Goal: Entertainment & Leisure: Consume media (video, audio)

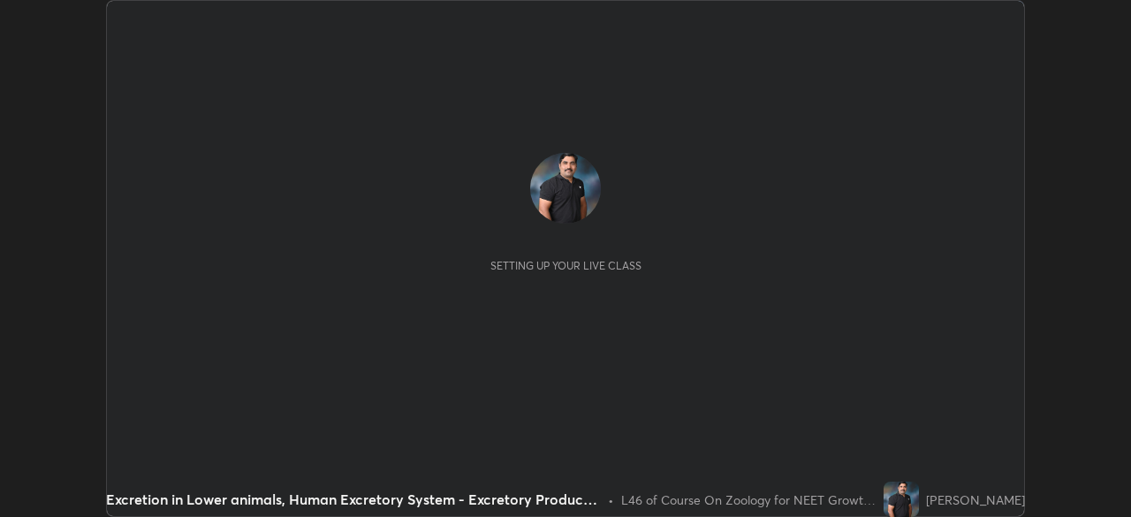
scroll to position [517, 1130]
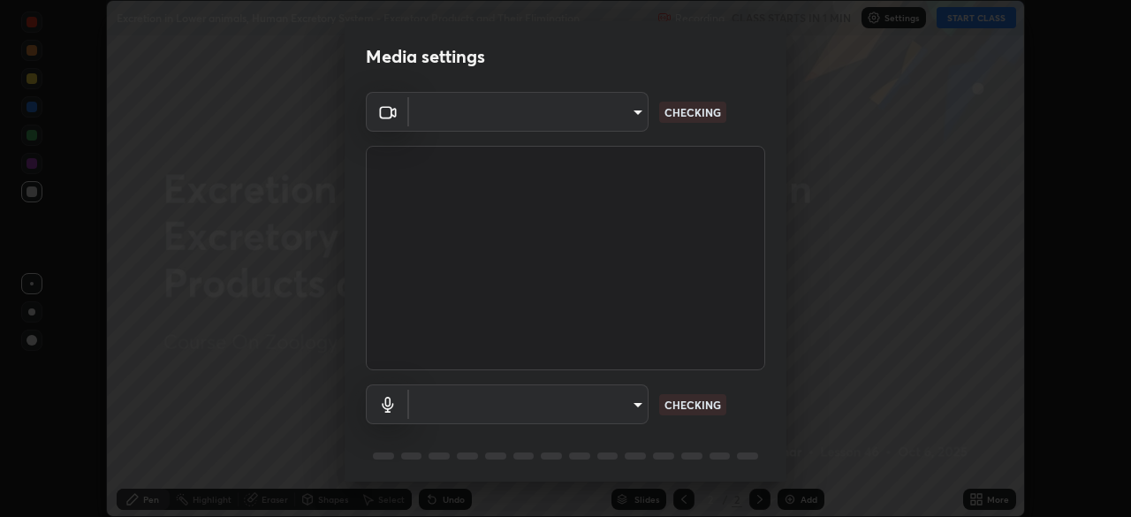
type input "9a713c2cdbe2be7ef93d2d34457ea53c7a2e6abfd87dec32e3c08735988cddce"
click at [621, 398] on body "Erase all Excretion in Lower animals, Human Excretory System - Excretory Produc…" at bounding box center [565, 258] width 1131 height 517
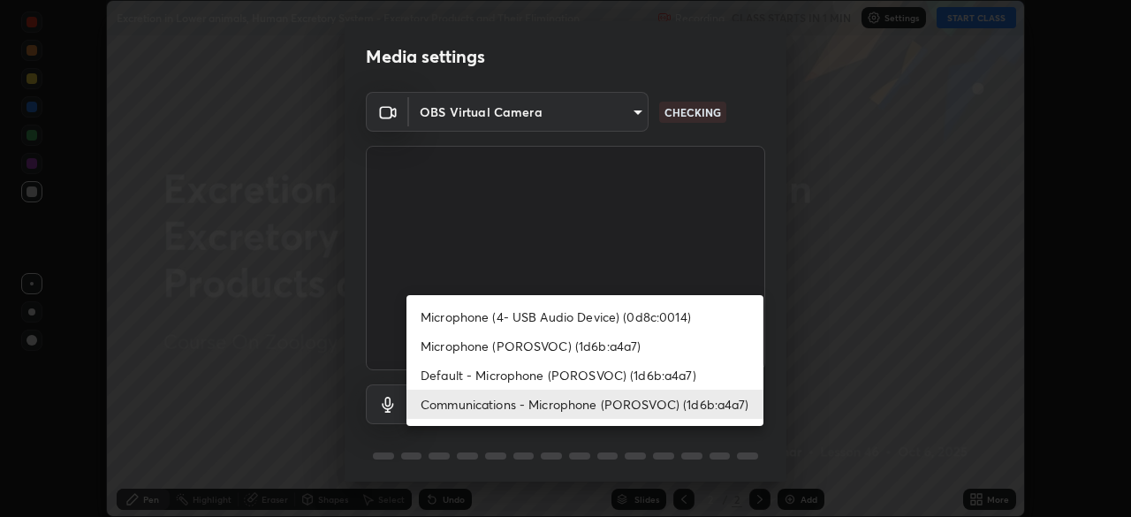
click at [616, 374] on li "Default - Microphone (POROSVOC) (1d6b:a4a7)" at bounding box center [584, 375] width 357 height 29
type input "default"
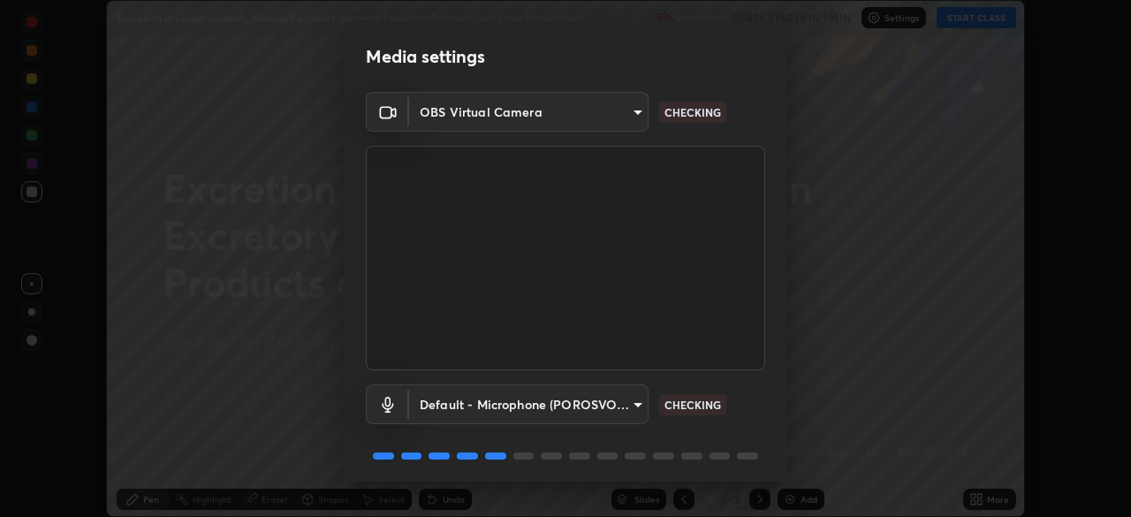
scroll to position [63, 0]
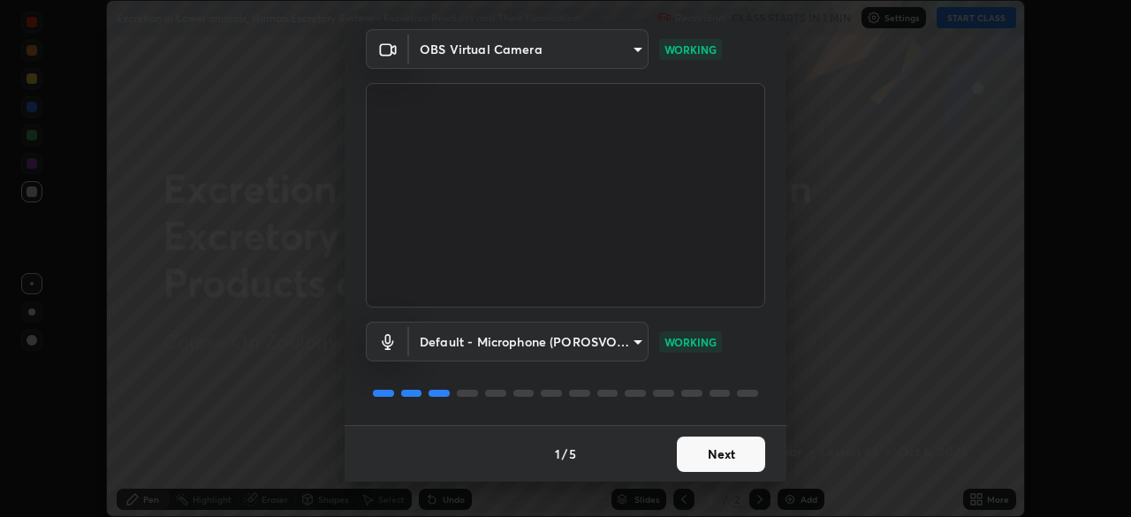
click at [702, 459] on button "Next" at bounding box center [721, 454] width 88 height 35
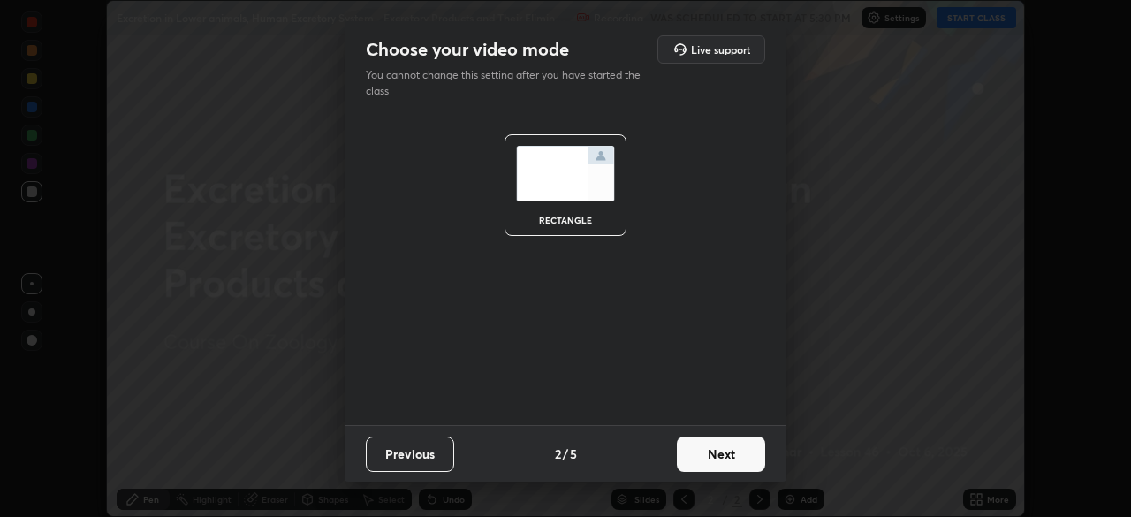
click at [698, 458] on button "Next" at bounding box center [721, 454] width 88 height 35
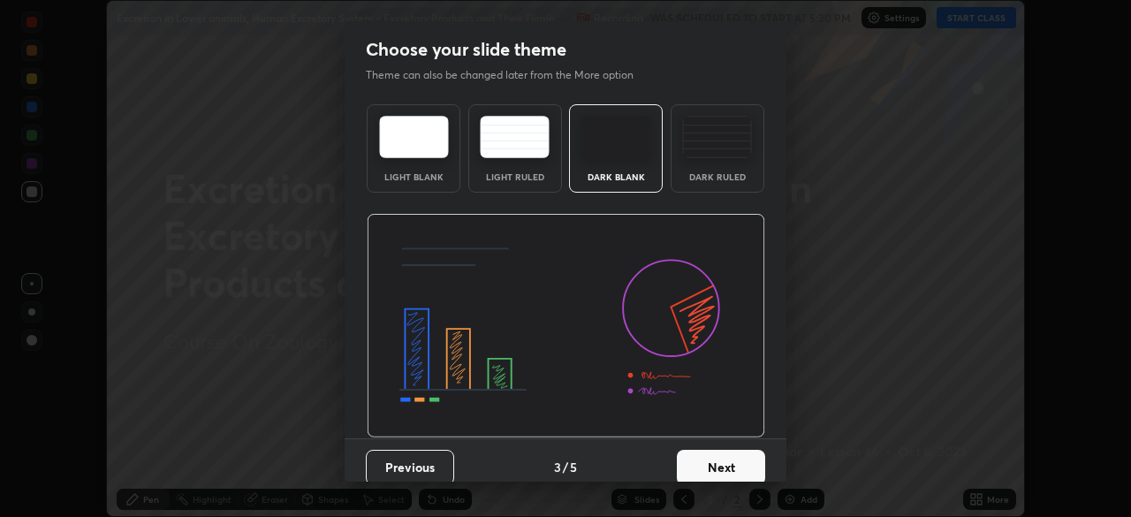
click at [702, 455] on button "Next" at bounding box center [721, 467] width 88 height 35
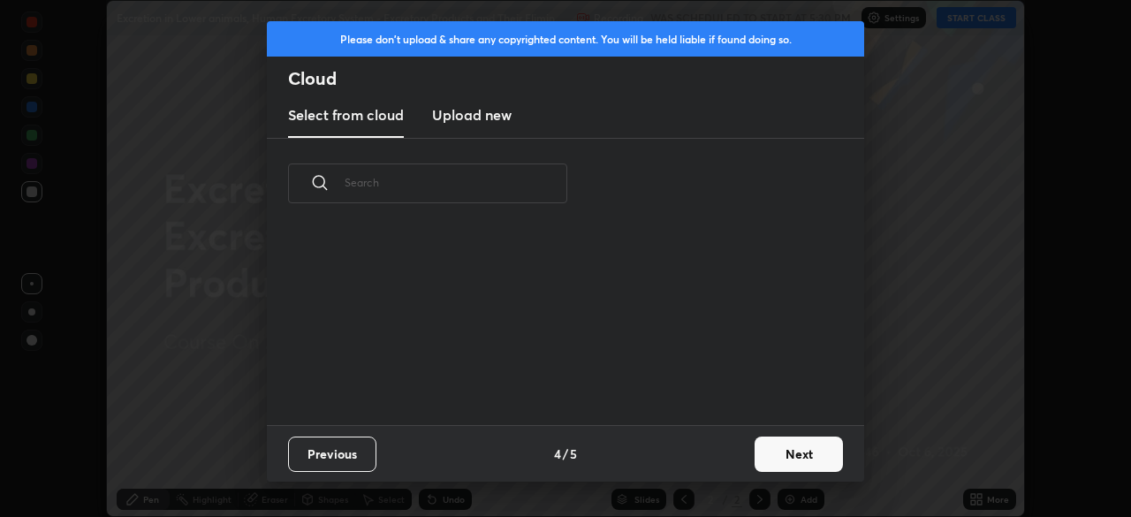
scroll to position [196, 567]
click at [772, 455] on button "Next" at bounding box center [799, 454] width 88 height 35
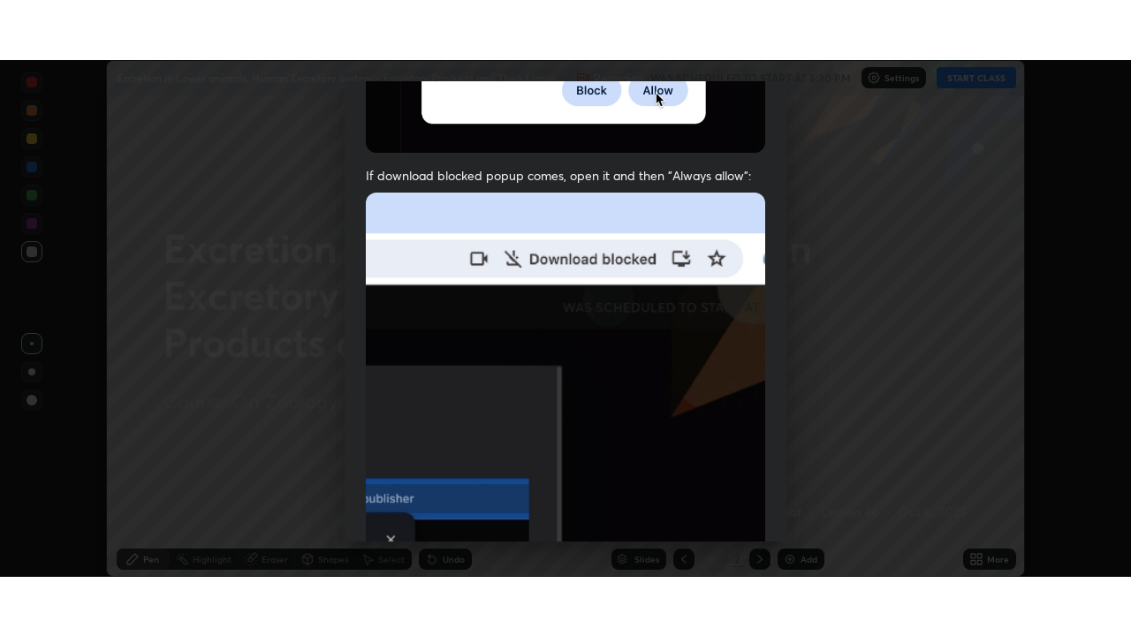
scroll to position [423, 0]
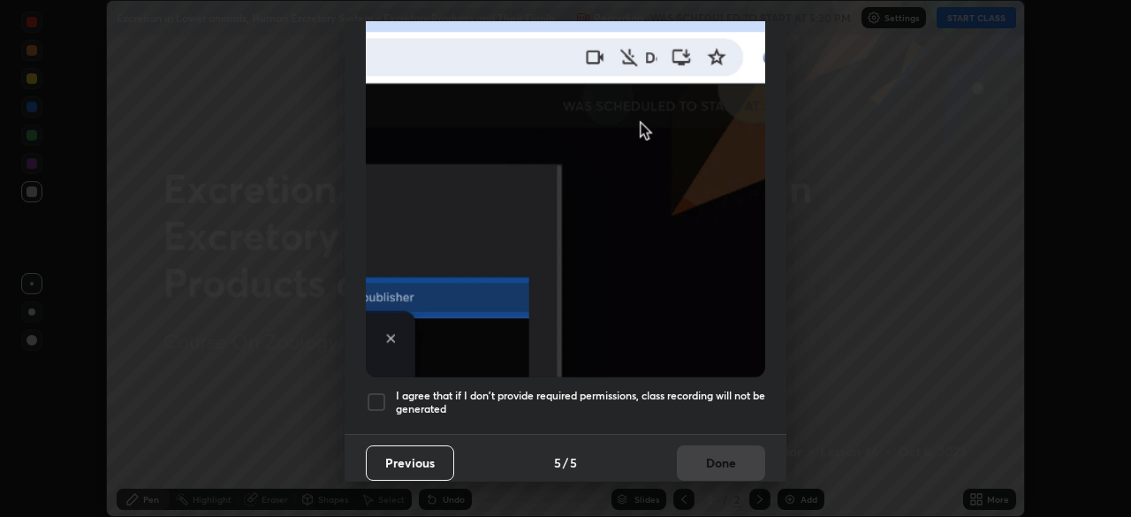
click at [699, 389] on h5 "I agree that if I don't provide required permissions, class recording will not …" at bounding box center [580, 402] width 369 height 27
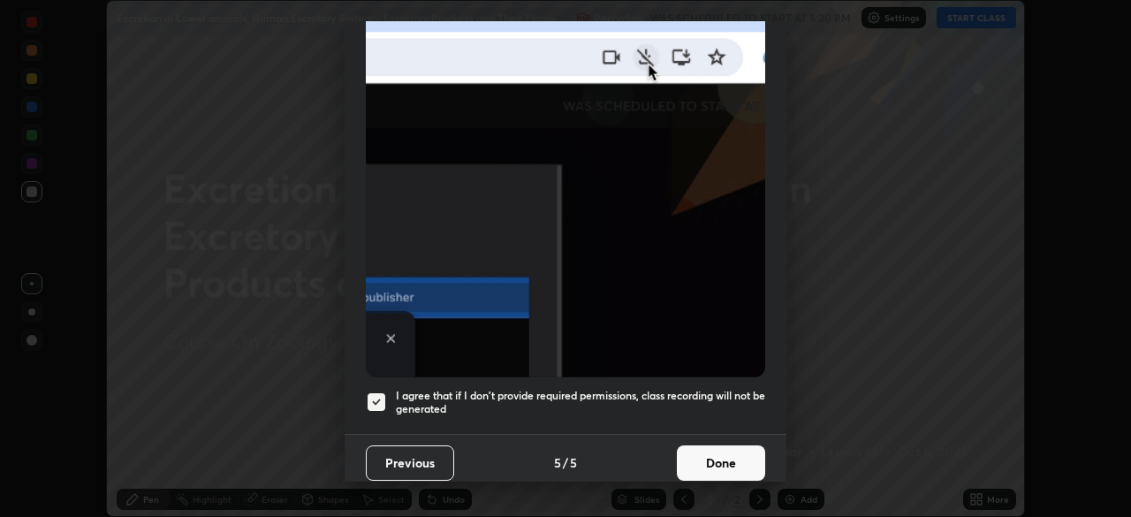
click at [703, 457] on button "Done" at bounding box center [721, 462] width 88 height 35
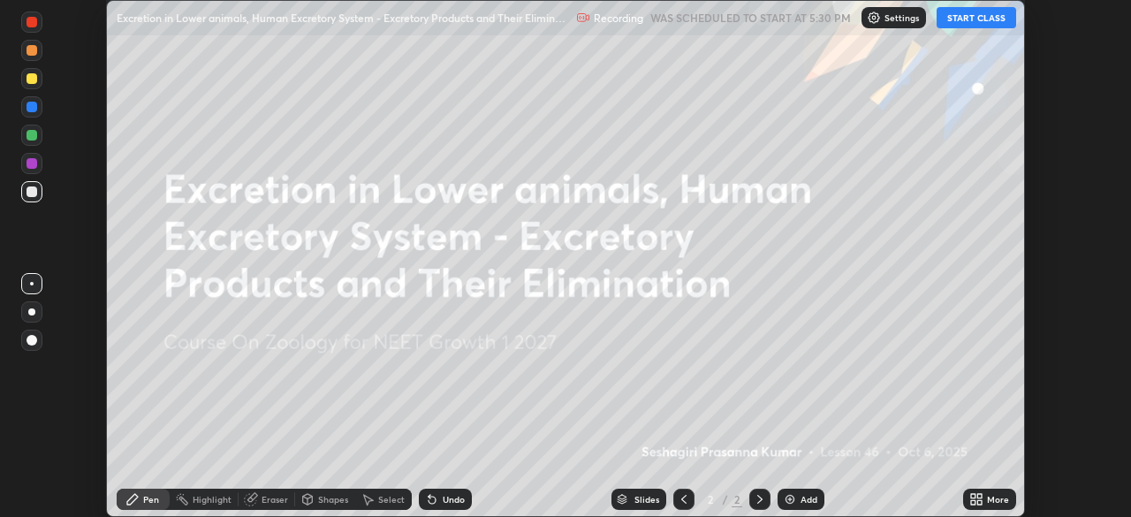
click at [981, 23] on button "START CLASS" at bounding box center [977, 17] width 80 height 21
click at [979, 502] on icon at bounding box center [979, 502] width 4 height 4
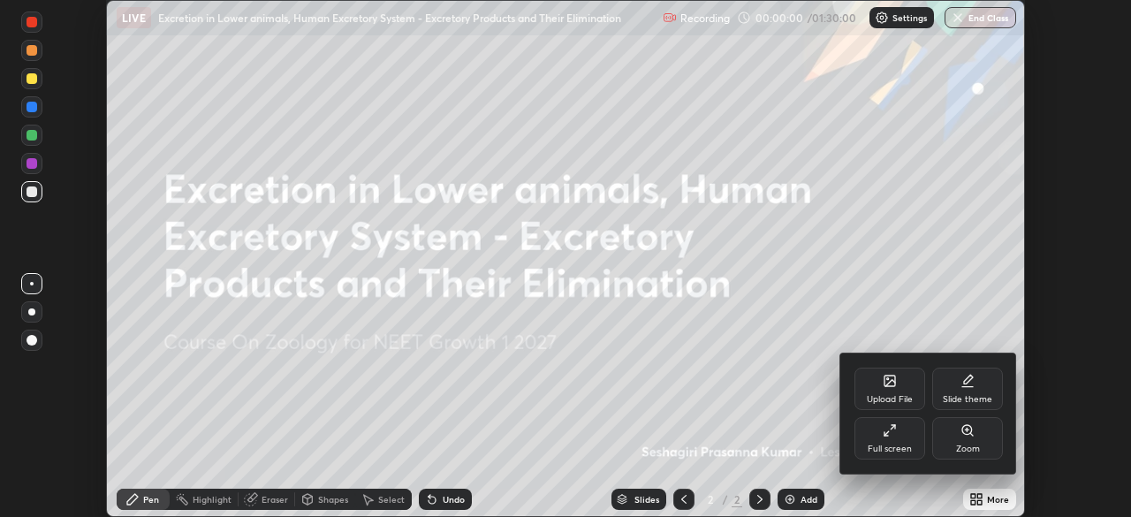
click at [890, 436] on icon at bounding box center [890, 430] width 14 height 14
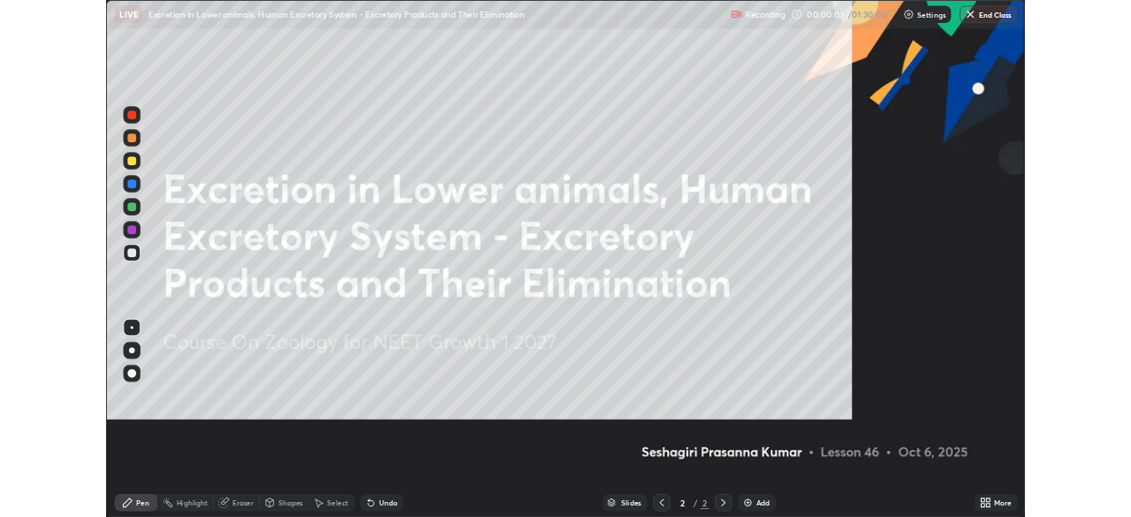
scroll to position [636, 1131]
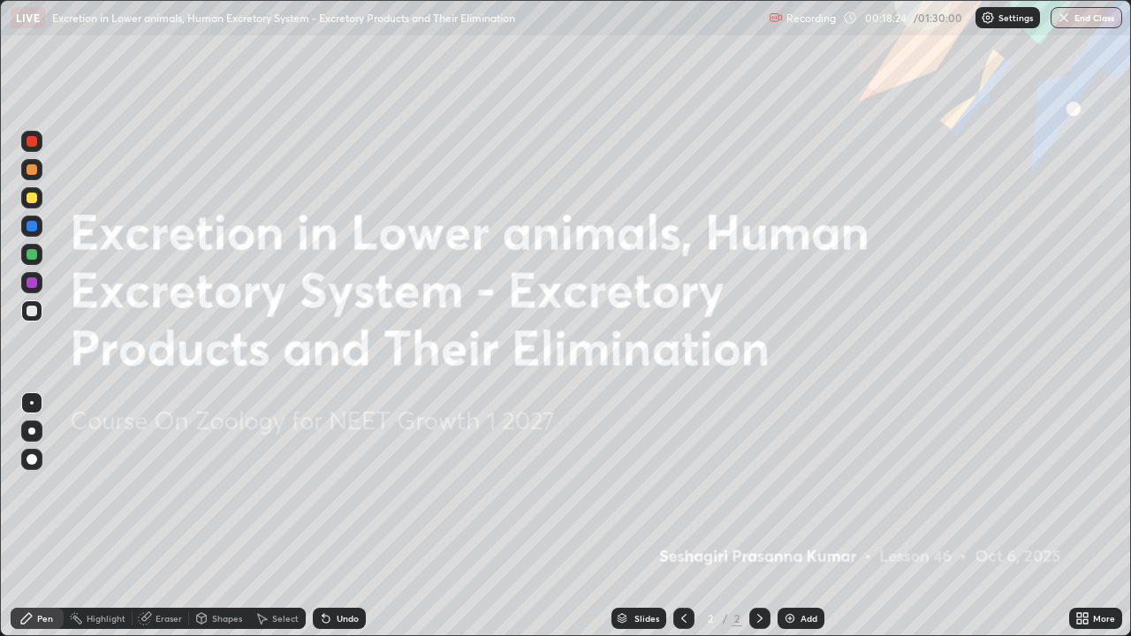
click at [1097, 516] on div "More" at bounding box center [1104, 618] width 22 height 9
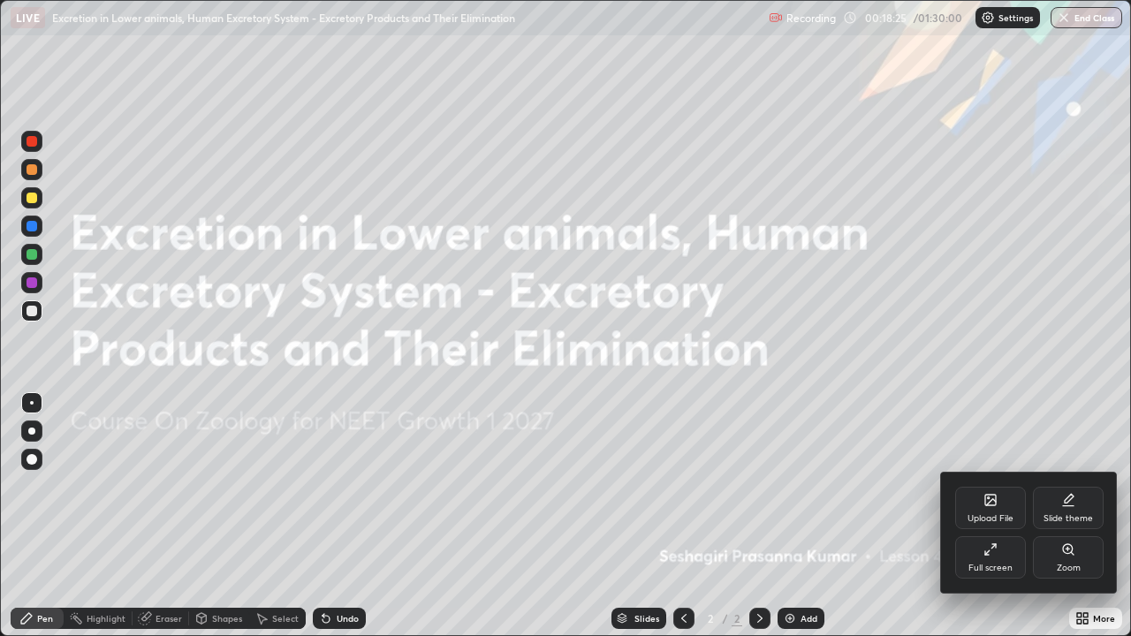
click at [984, 516] on div "Full screen" at bounding box center [990, 557] width 71 height 42
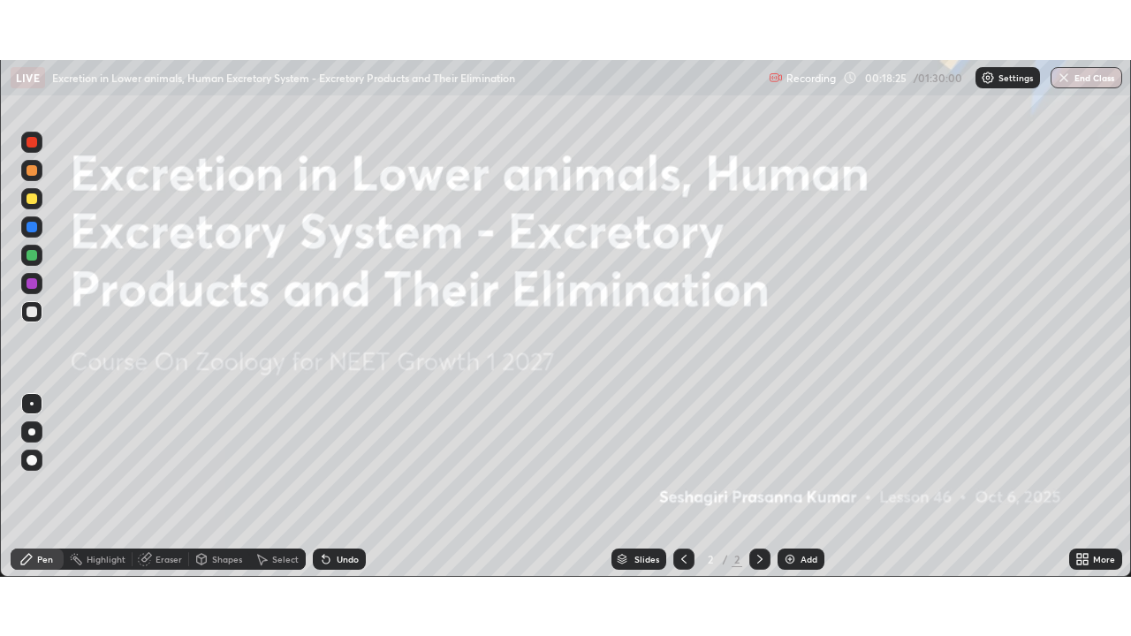
scroll to position [87852, 87238]
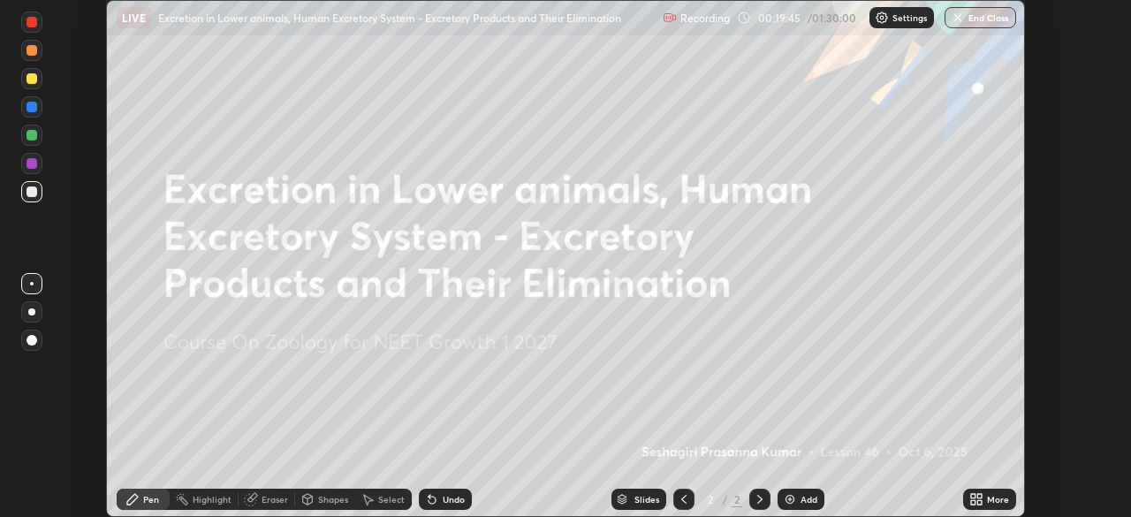
click at [989, 490] on div "More" at bounding box center [989, 499] width 53 height 21
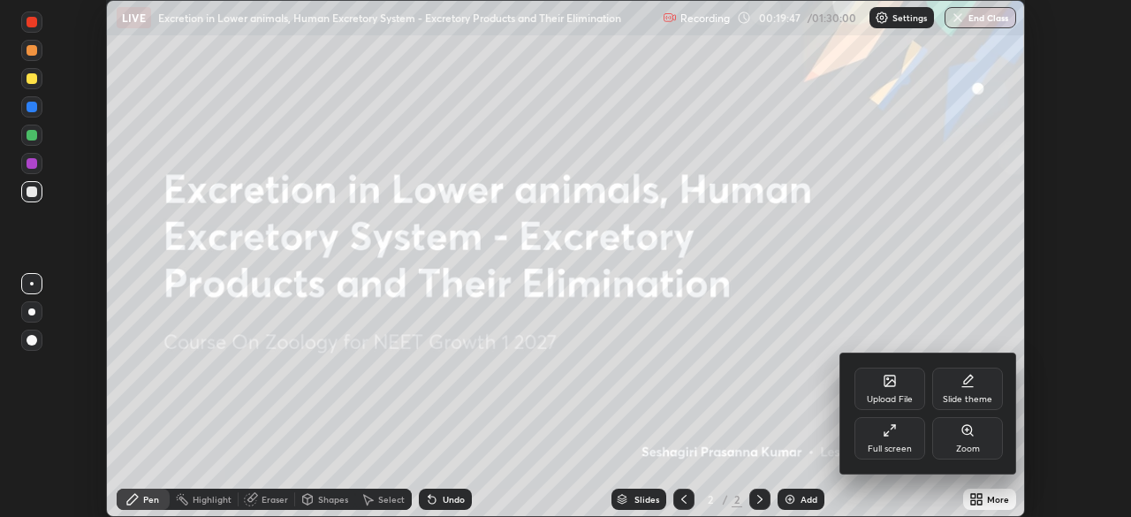
click at [890, 437] on div "Full screen" at bounding box center [890, 438] width 71 height 42
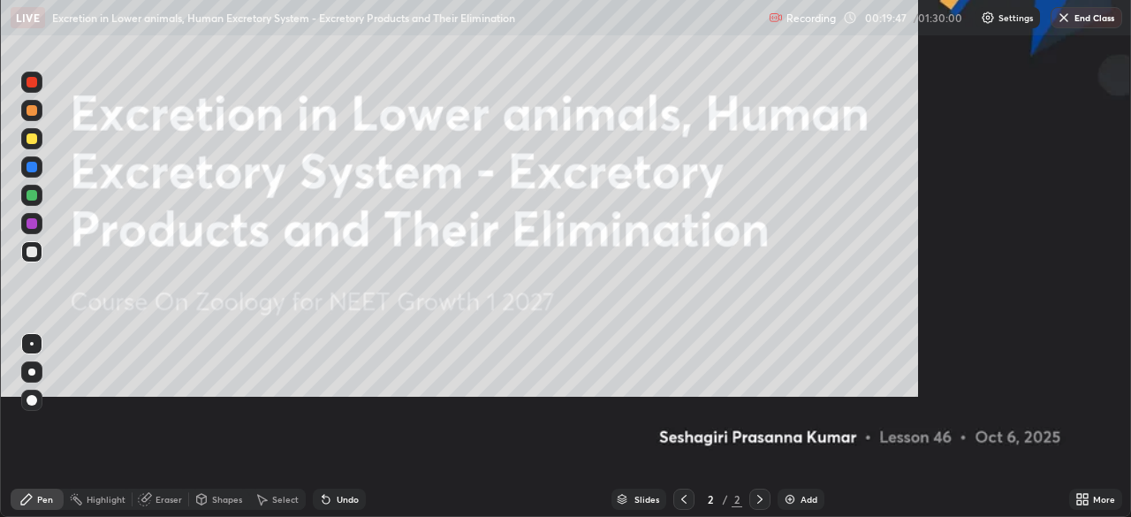
scroll to position [636, 1131]
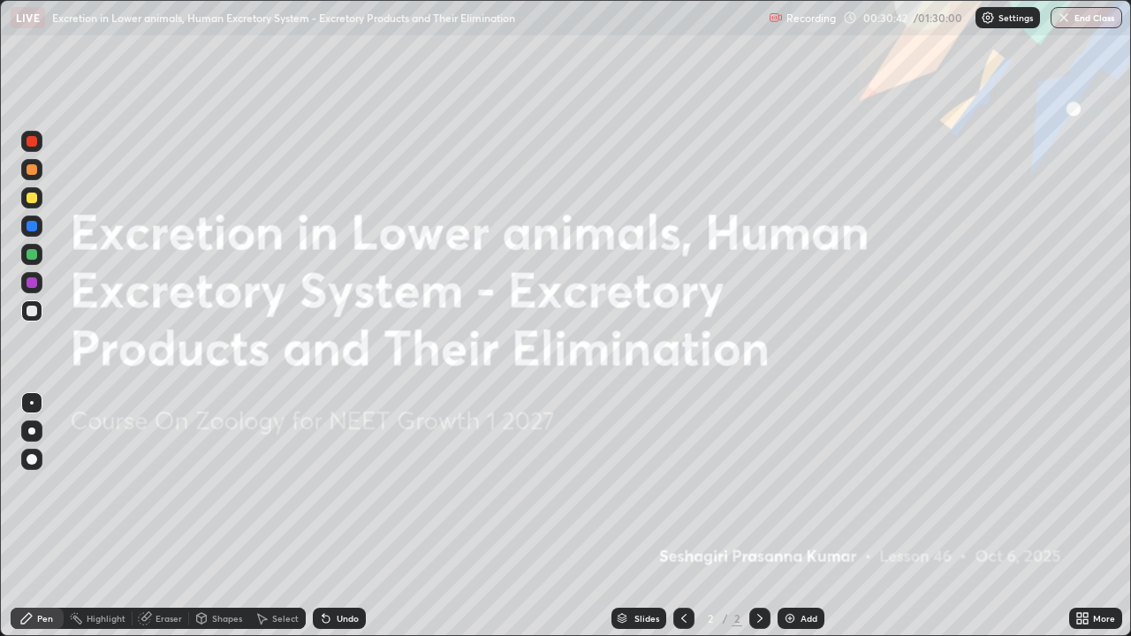
click at [788, 516] on img at bounding box center [790, 619] width 14 height 14
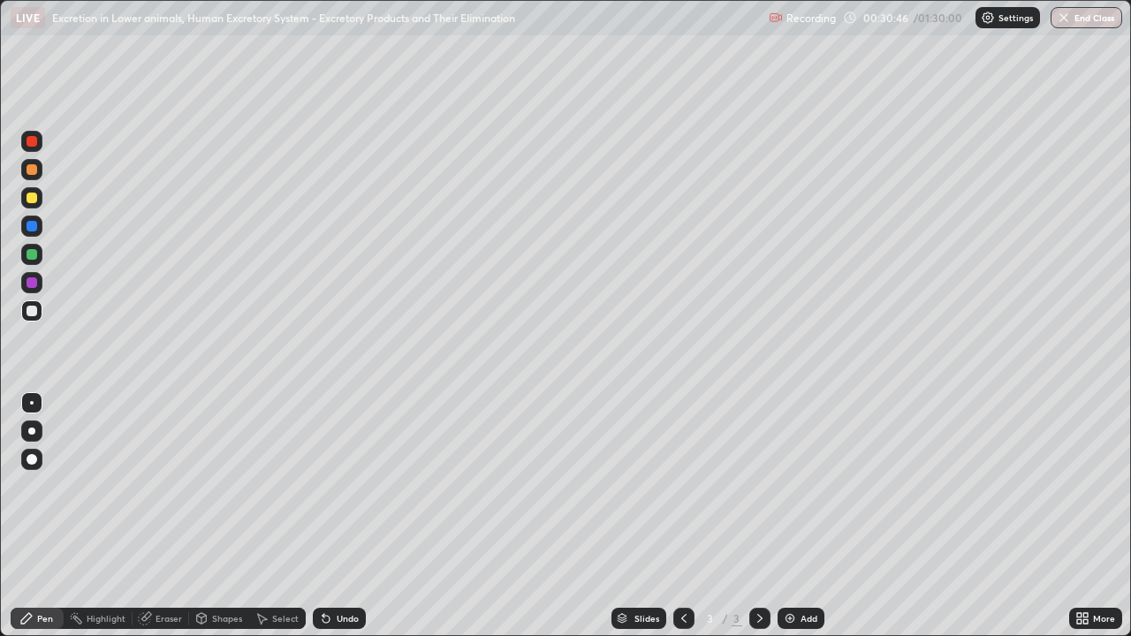
click at [33, 198] on div at bounding box center [32, 198] width 11 height 11
click at [32, 174] on div at bounding box center [32, 169] width 11 height 11
click at [338, 516] on div "Undo" at bounding box center [348, 618] width 22 height 9
click at [332, 516] on div "Undo" at bounding box center [339, 618] width 53 height 21
click at [337, 516] on div "Undo" at bounding box center [348, 618] width 22 height 9
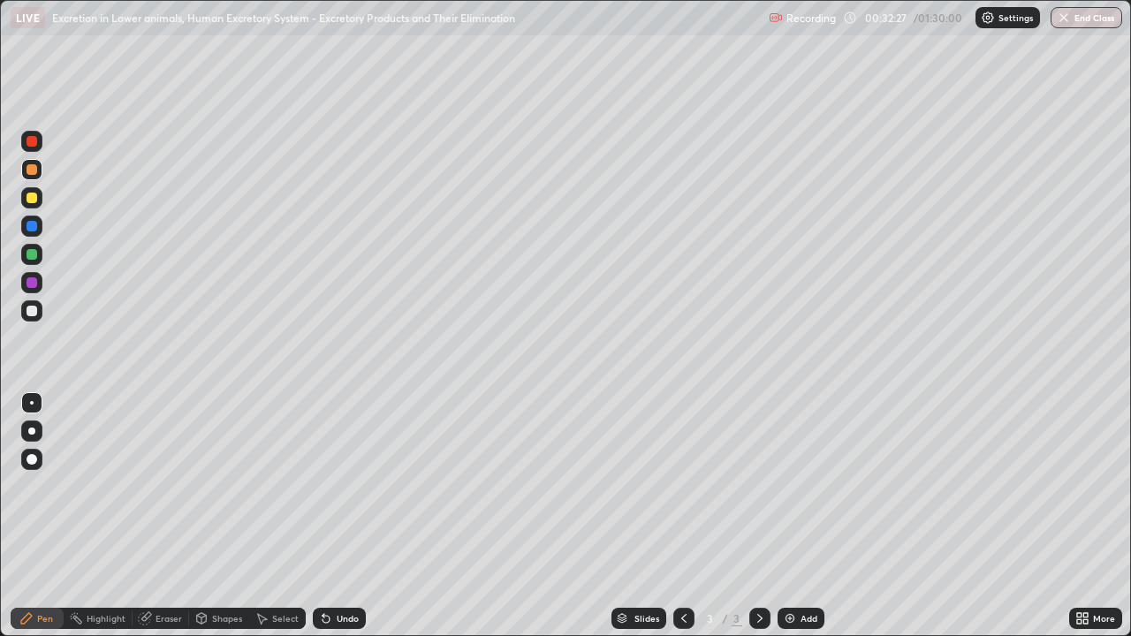
click at [329, 516] on icon at bounding box center [326, 619] width 14 height 14
click at [28, 199] on div at bounding box center [32, 198] width 11 height 11
click at [26, 170] on div at bounding box center [31, 169] width 21 height 21
click at [41, 201] on div at bounding box center [31, 197] width 21 height 21
click at [33, 170] on div at bounding box center [32, 169] width 11 height 11
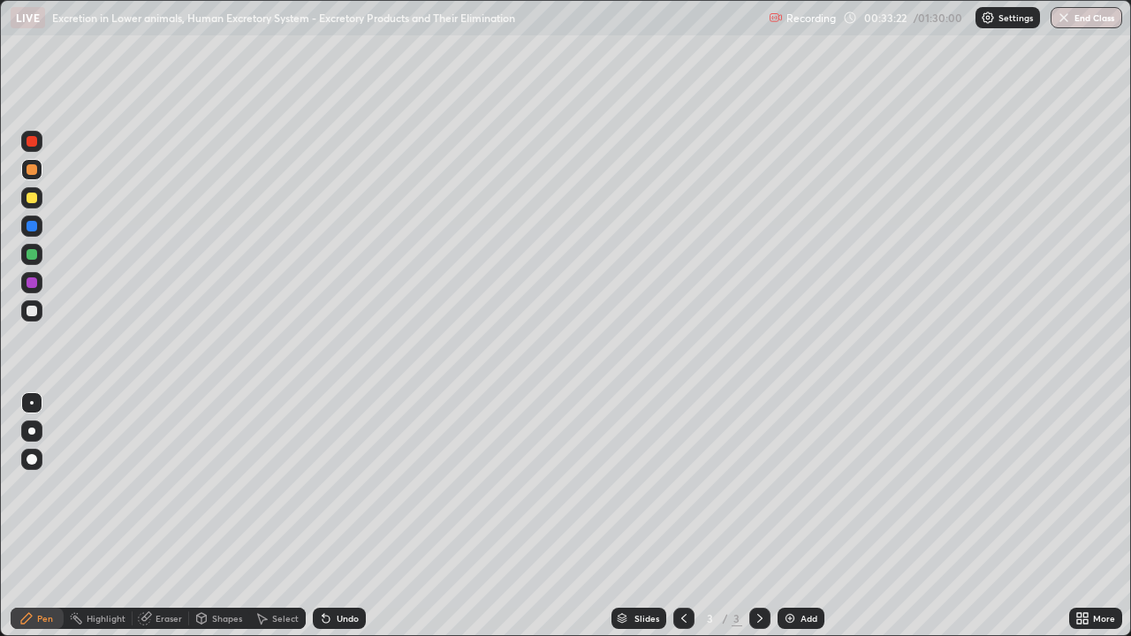
click at [38, 196] on div at bounding box center [31, 197] width 21 height 21
click at [796, 516] on div "Add" at bounding box center [801, 618] width 47 height 21
click at [35, 196] on div at bounding box center [32, 198] width 11 height 11
click at [346, 516] on div "Undo" at bounding box center [348, 618] width 22 height 9
click at [330, 516] on div "Undo" at bounding box center [339, 618] width 53 height 21
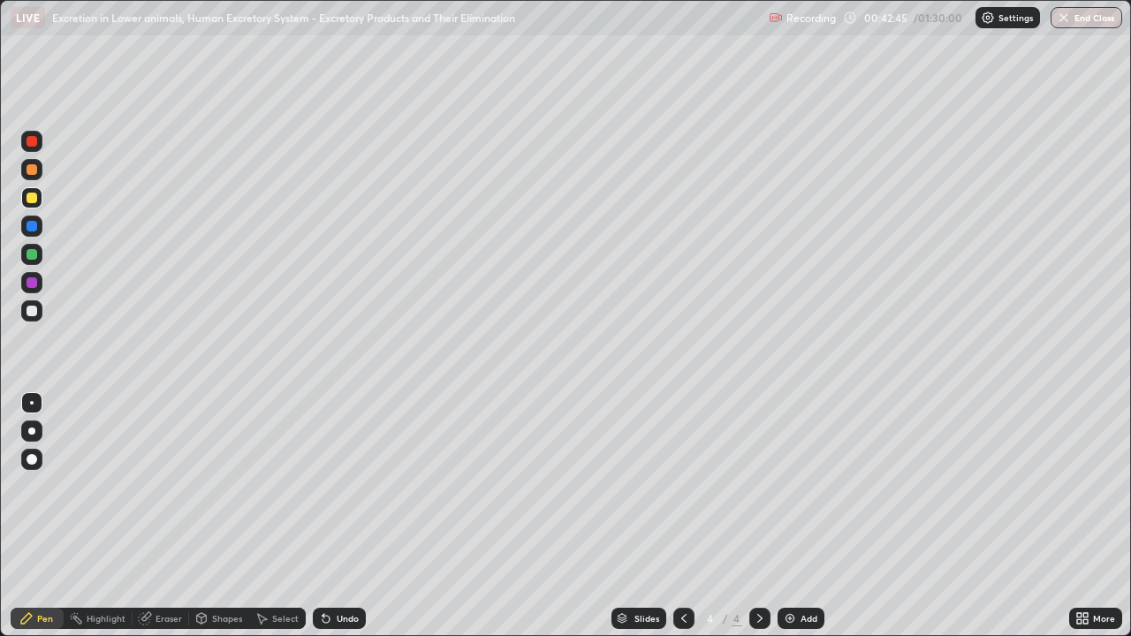
click at [32, 170] on div at bounding box center [32, 169] width 11 height 11
click at [33, 256] on div at bounding box center [32, 254] width 11 height 11
click at [33, 311] on div at bounding box center [32, 311] width 11 height 11
click at [1095, 516] on div "More" at bounding box center [1095, 618] width 53 height 21
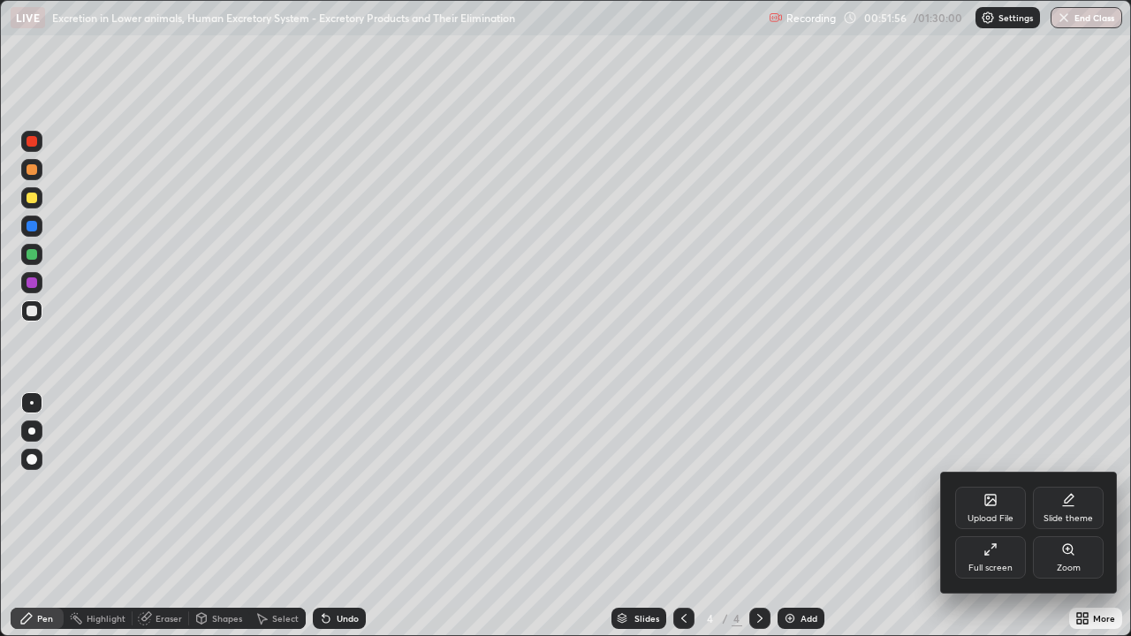
click at [996, 516] on div "Full screen" at bounding box center [990, 557] width 71 height 42
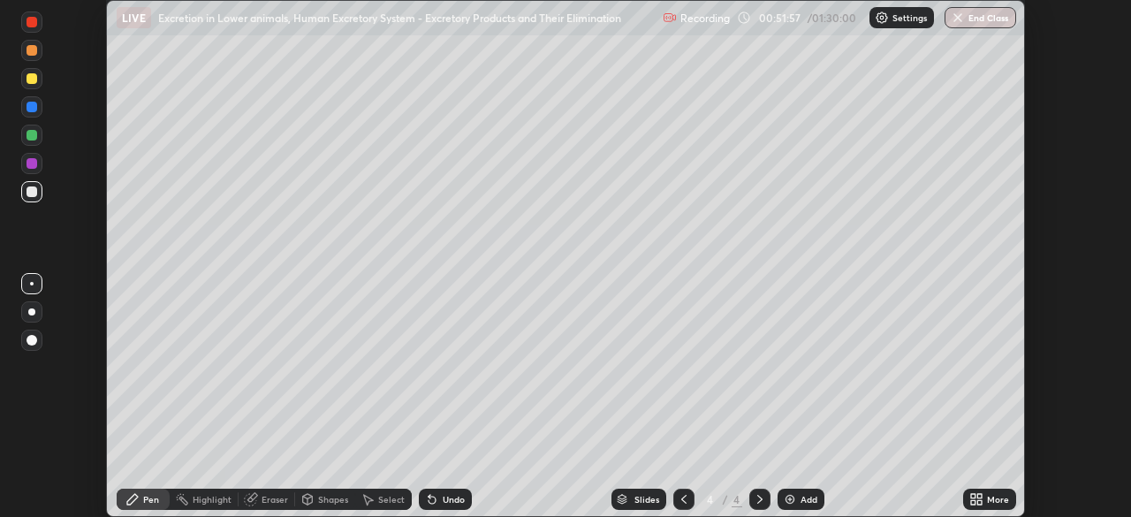
scroll to position [87852, 87238]
